Goal: Task Accomplishment & Management: Complete application form

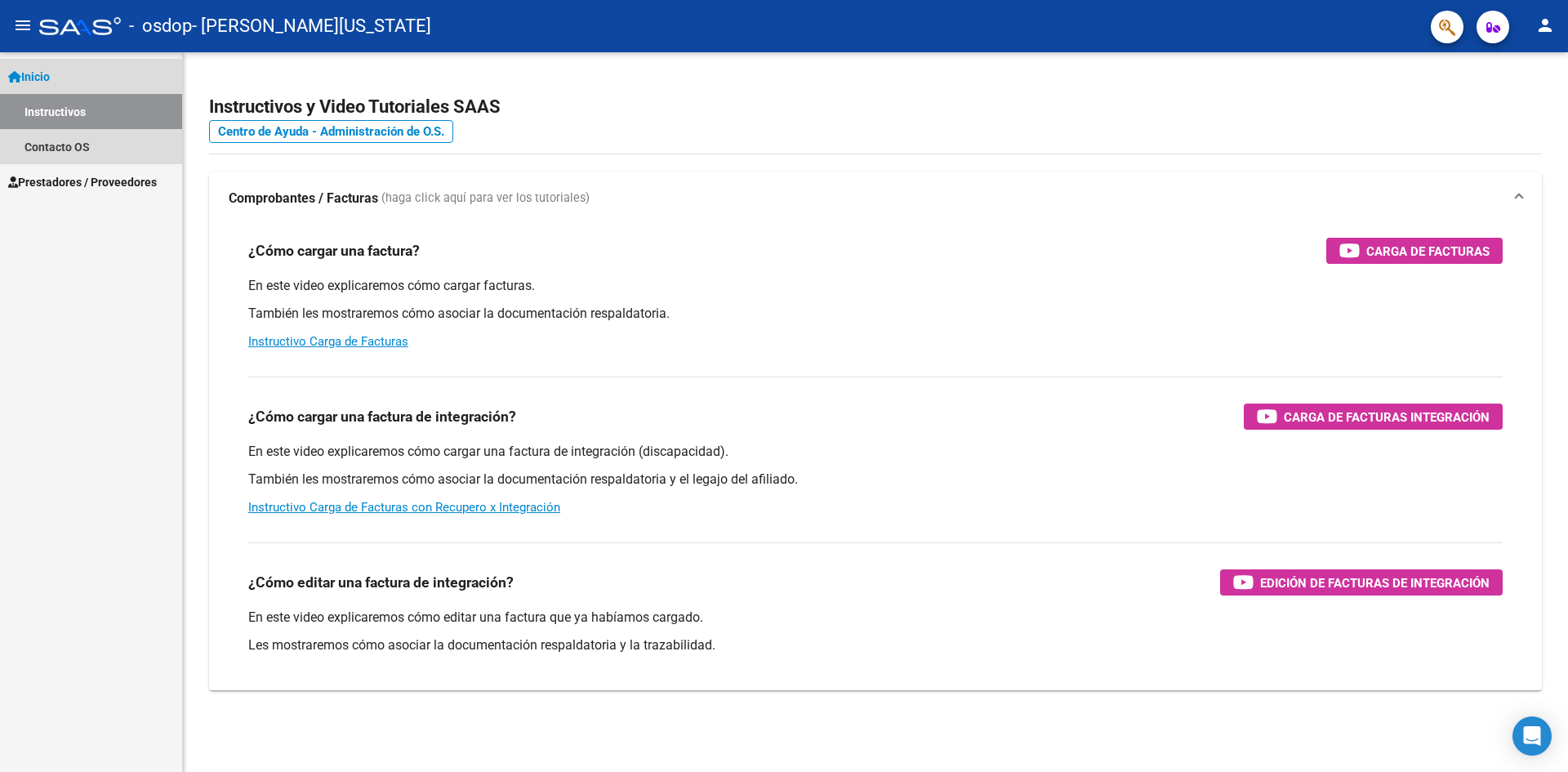
click at [74, 107] on link "Instructivos" at bounding box center [91, 112] width 182 height 35
click at [75, 141] on link "Contacto OS" at bounding box center [91, 147] width 182 height 35
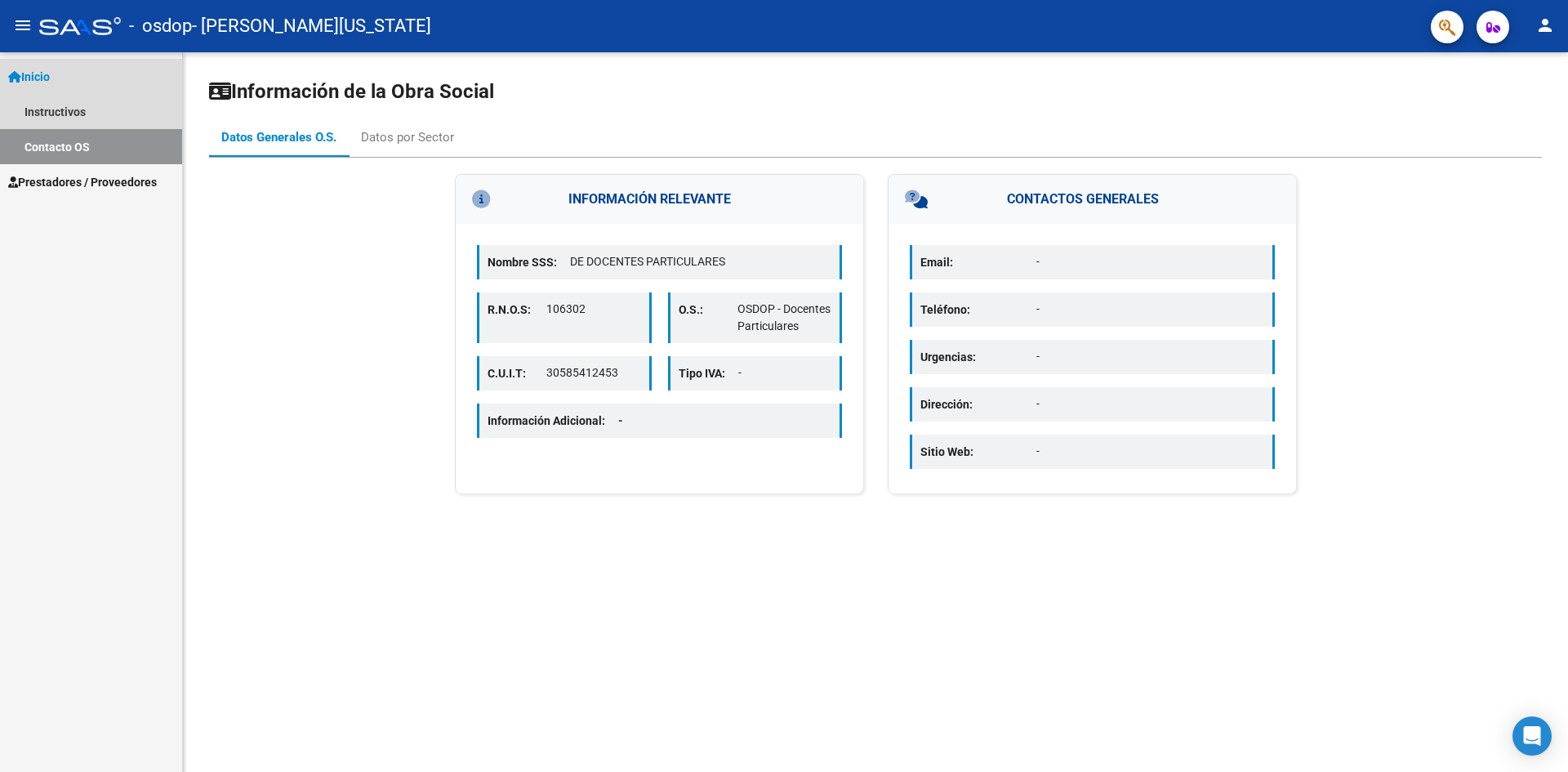
click at [39, 75] on span "Inicio" at bounding box center [28, 76] width 41 height 18
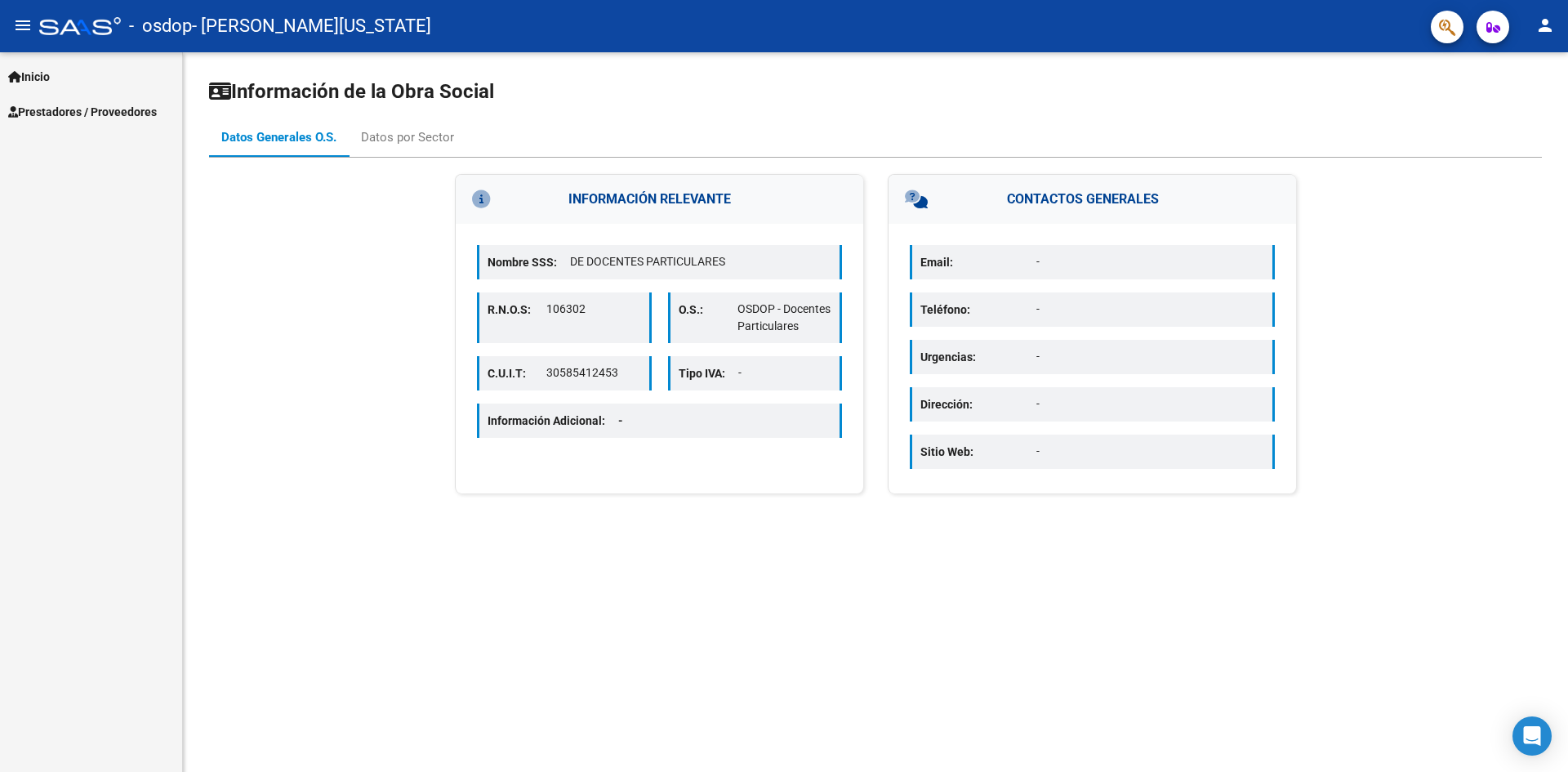
click at [82, 107] on span "Prestadores / Proveedores" at bounding box center [82, 112] width 149 height 18
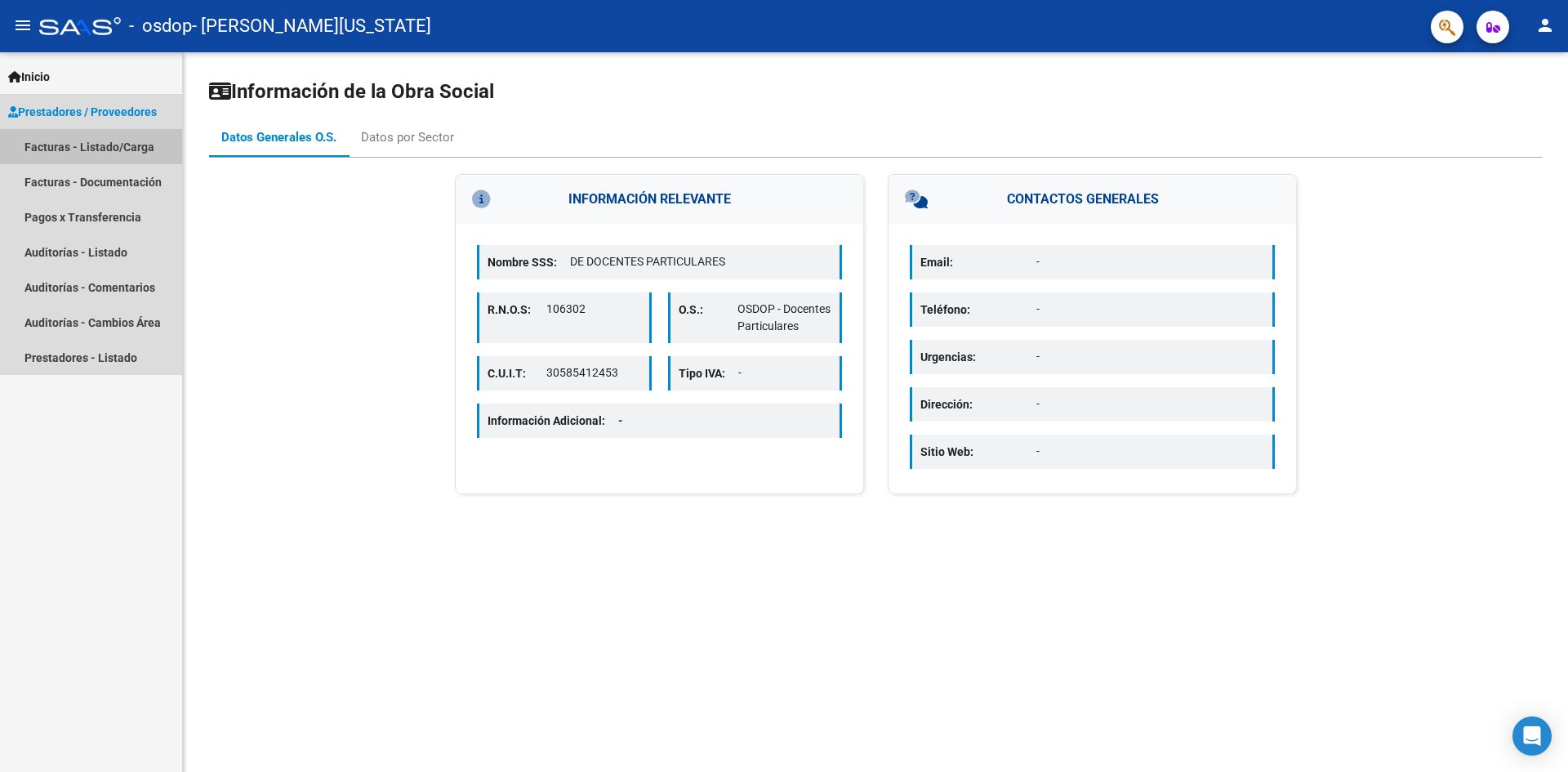
click at [91, 143] on link "Facturas - Listado/Carga" at bounding box center [91, 147] width 182 height 35
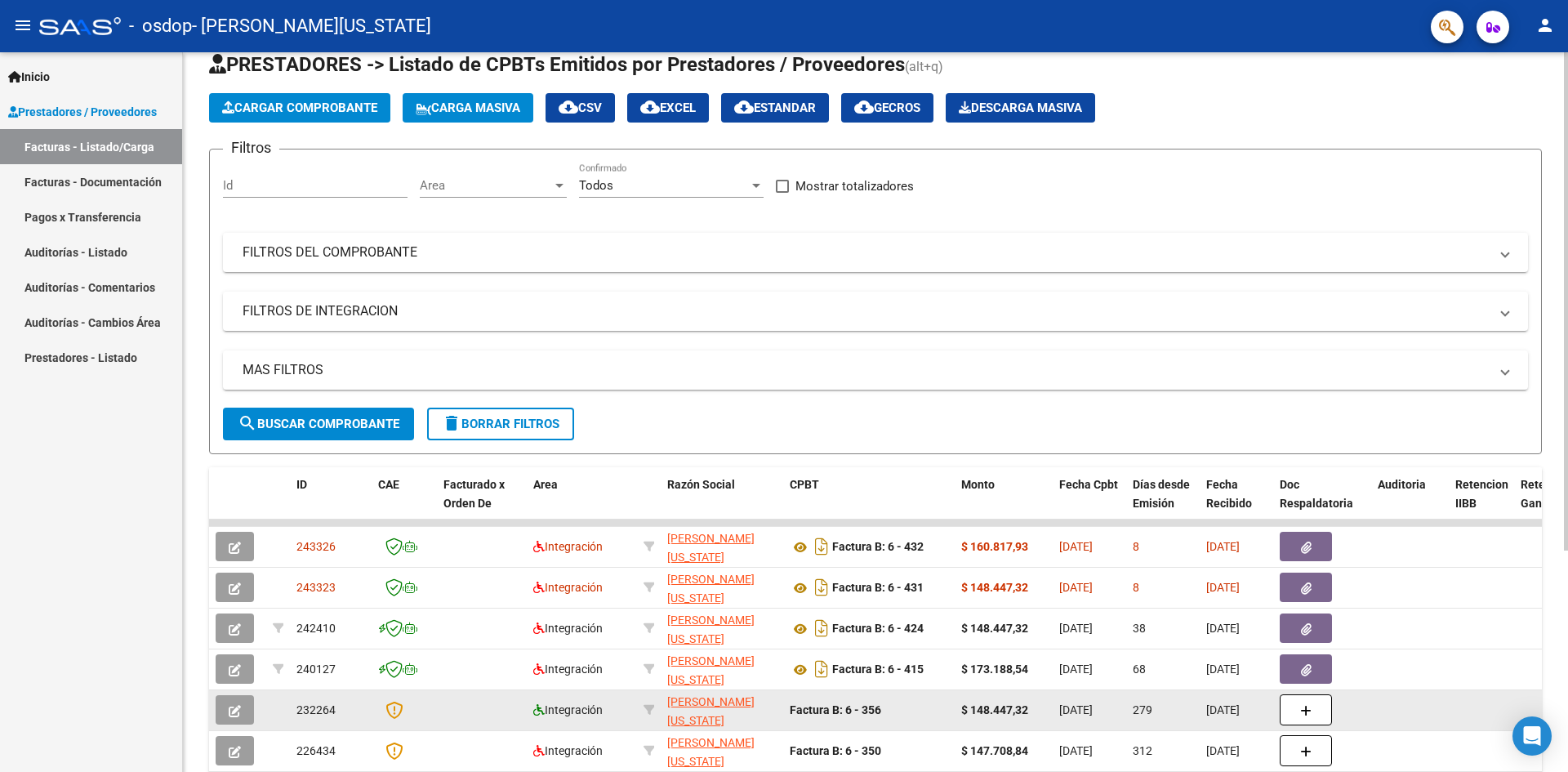
scroll to position [164, 0]
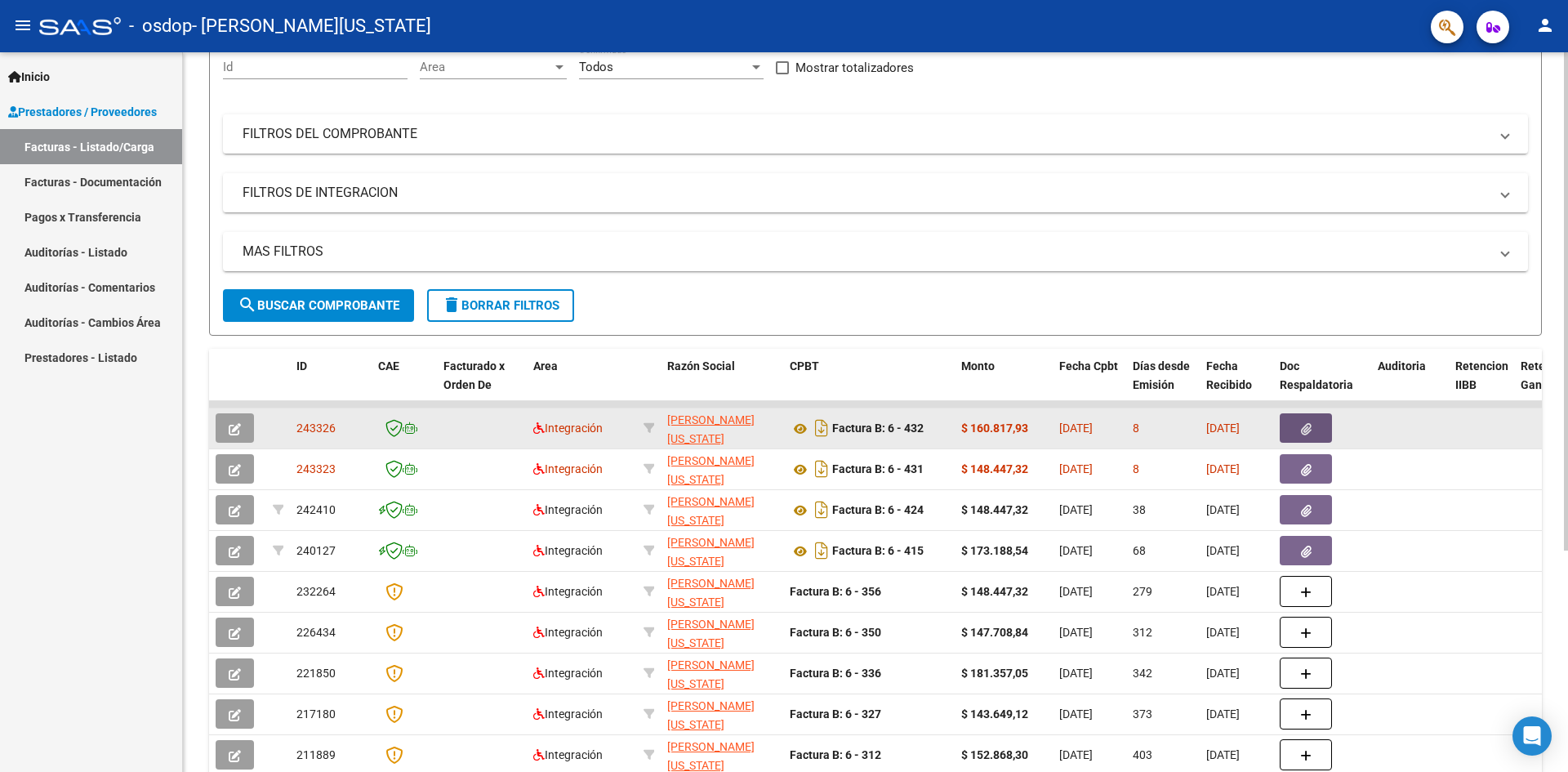
click at [1303, 424] on icon "button" at bounding box center [1306, 429] width 11 height 12
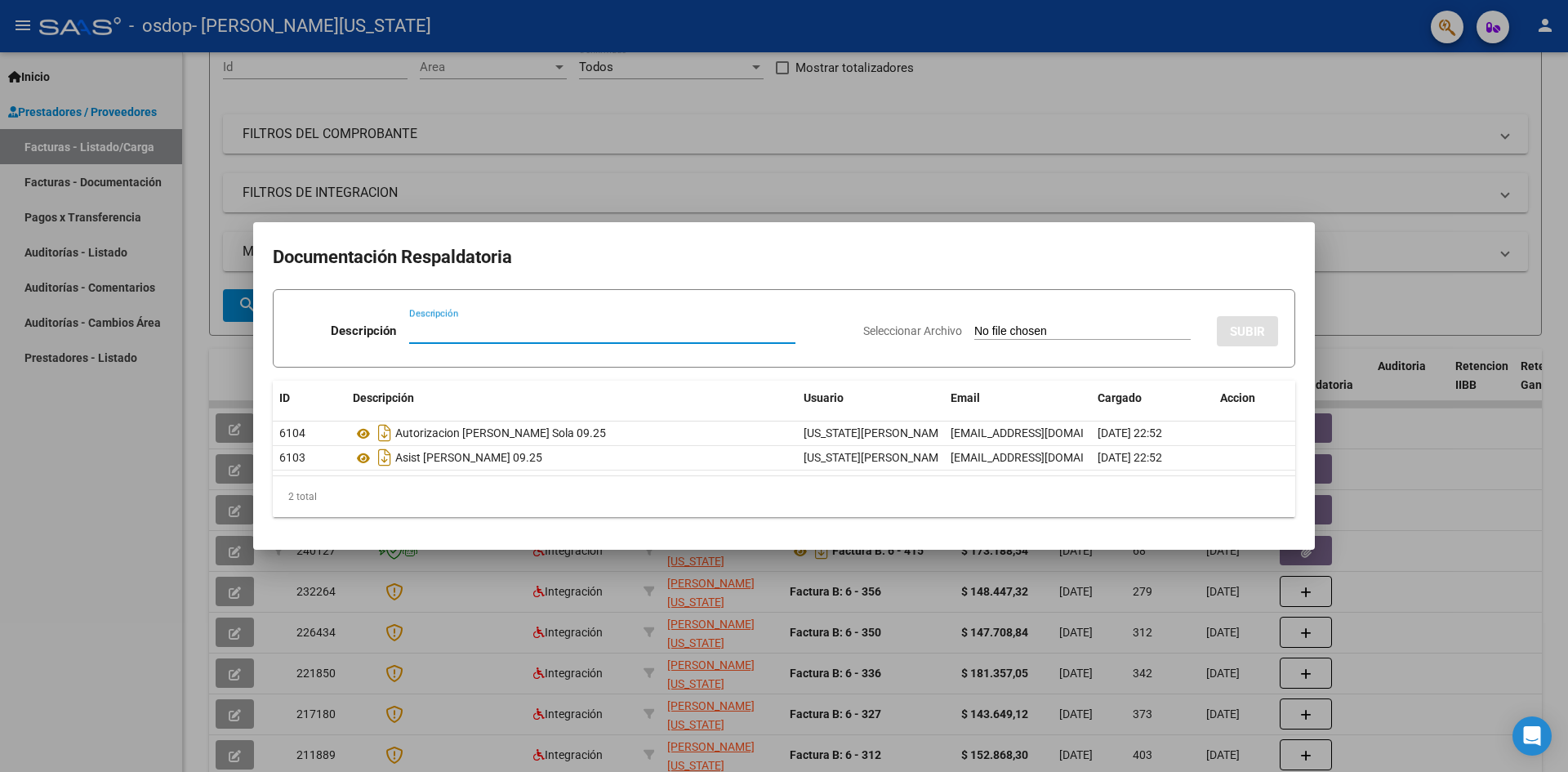
click at [423, 331] on input "Descripción" at bounding box center [603, 331] width 387 height 15
click at [418, 331] on input "Descripción" at bounding box center [603, 331] width 387 height 15
click at [437, 310] on div "Descripción Descripción" at bounding box center [570, 334] width 560 height 49
click at [432, 329] on input "Descripción" at bounding box center [603, 331] width 387 height 15
type input "e"
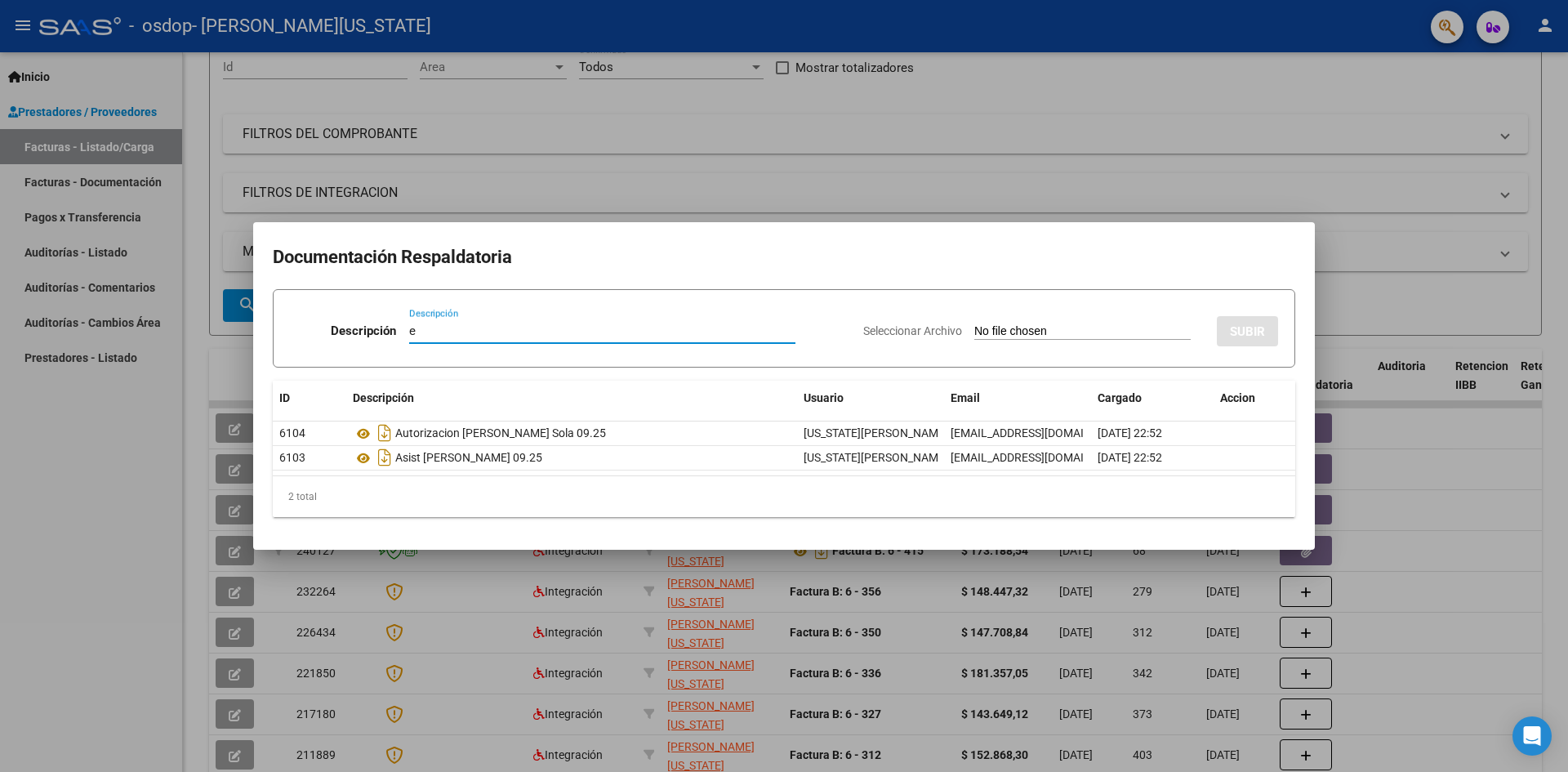
drag, startPoint x: 481, startPoint y: 338, endPoint x: 381, endPoint y: 333, distance: 100.1
click at [381, 333] on div "Descripción e Descripción" at bounding box center [570, 334] width 560 height 49
click at [1496, 548] on div at bounding box center [784, 386] width 1568 height 772
